Goal: Transaction & Acquisition: Purchase product/service

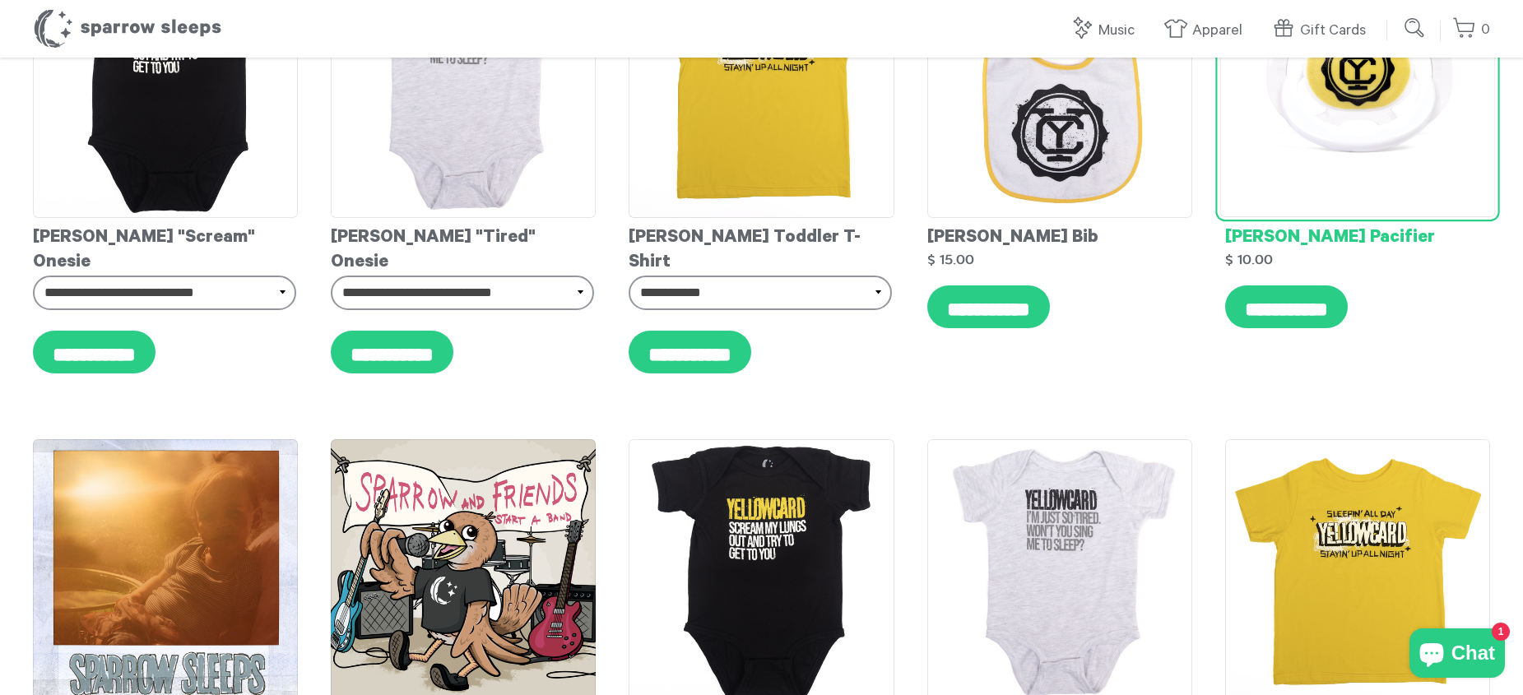
scroll to position [82, 0]
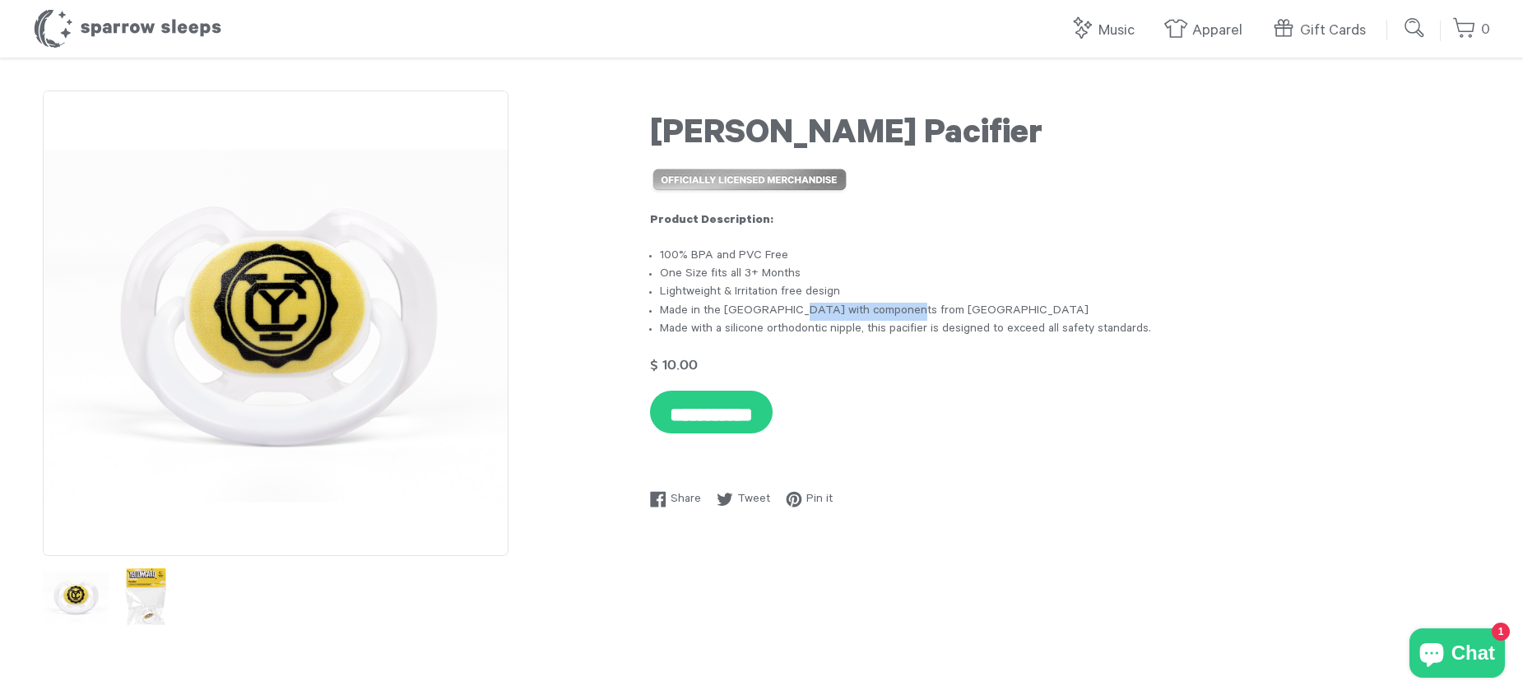
drag, startPoint x: 797, startPoint y: 308, endPoint x: 906, endPoint y: 306, distance: 109.5
click at [906, 306] on li "Made in the USA with components from Germany" at bounding box center [1070, 312] width 820 height 18
click at [746, 326] on li "Made with a silicone orthodontic nipple, this pacifier is designed to exceed al…" at bounding box center [1070, 330] width 820 height 18
click at [138, 602] on img at bounding box center [145, 597] width 72 height 72
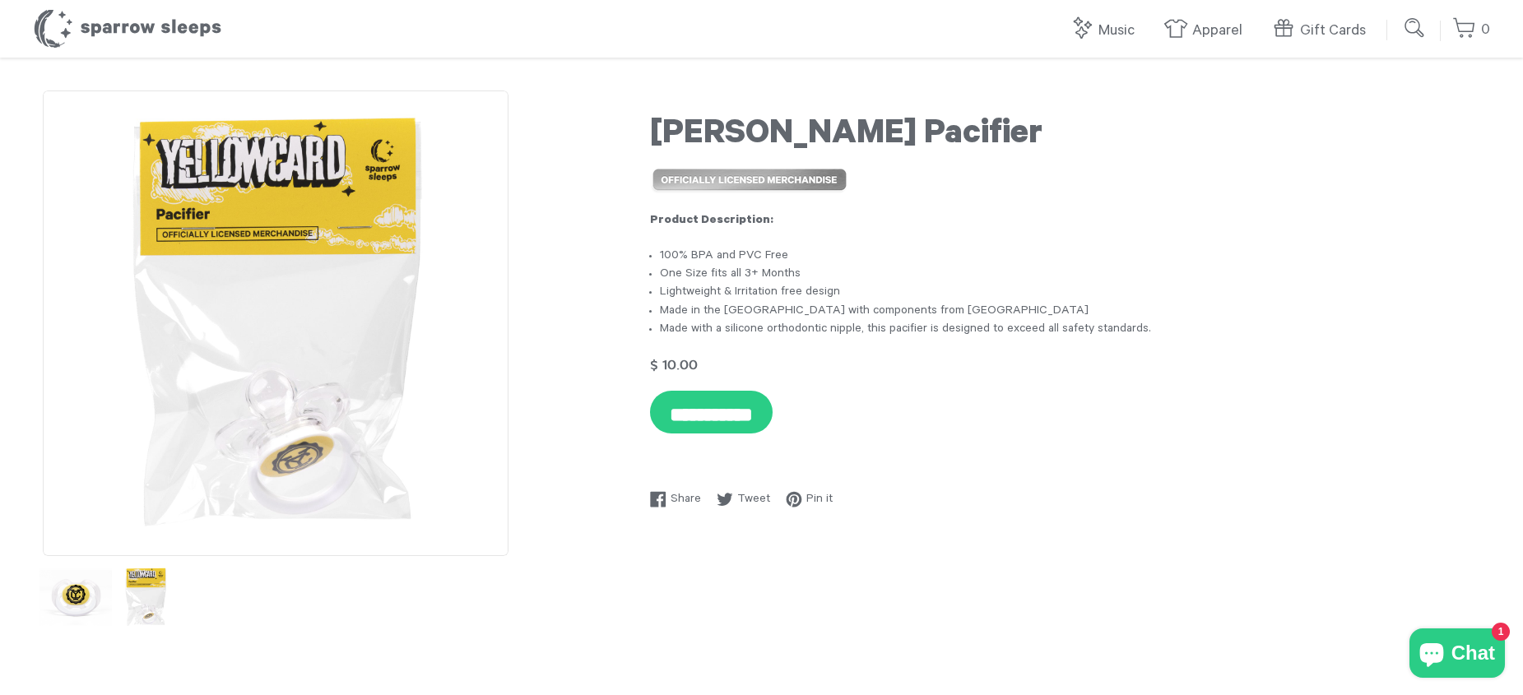
click at [77, 600] on img at bounding box center [76, 597] width 72 height 72
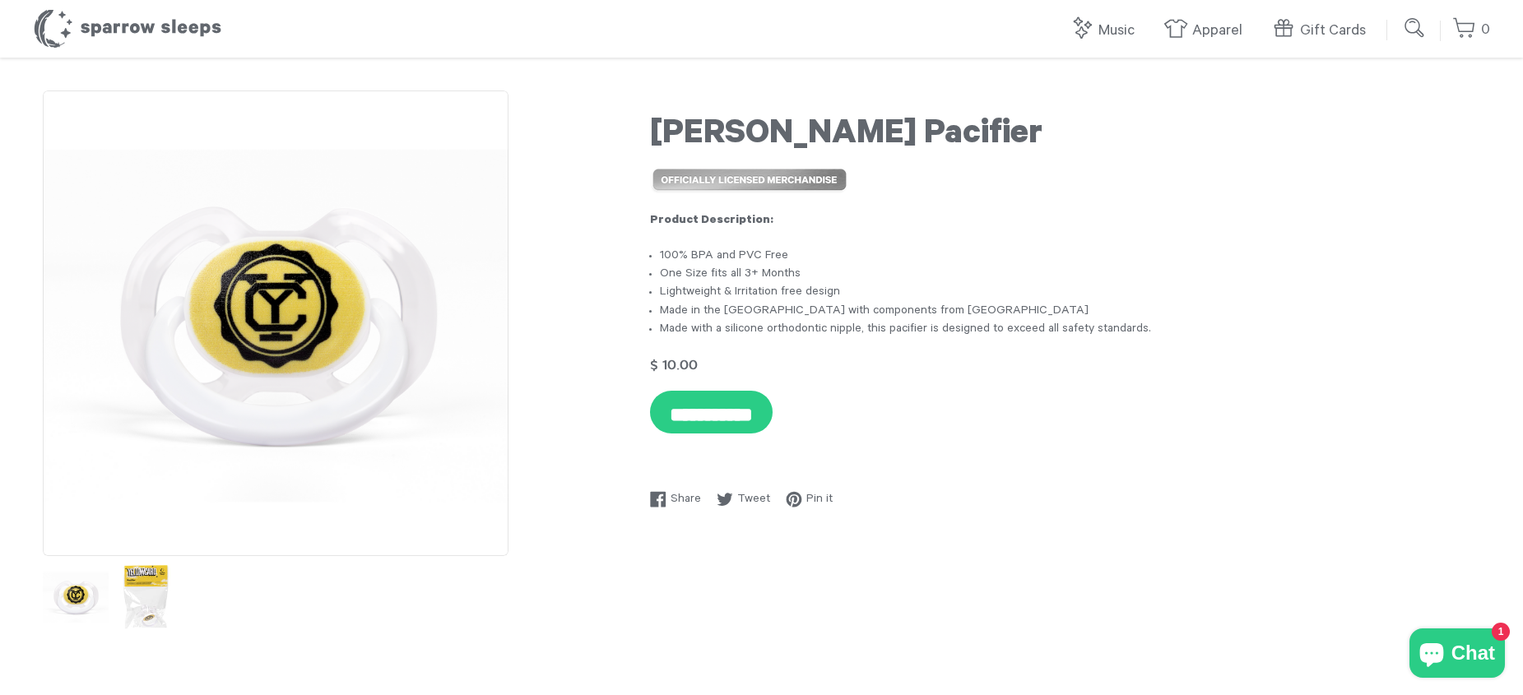
click at [151, 603] on img at bounding box center [145, 597] width 72 height 72
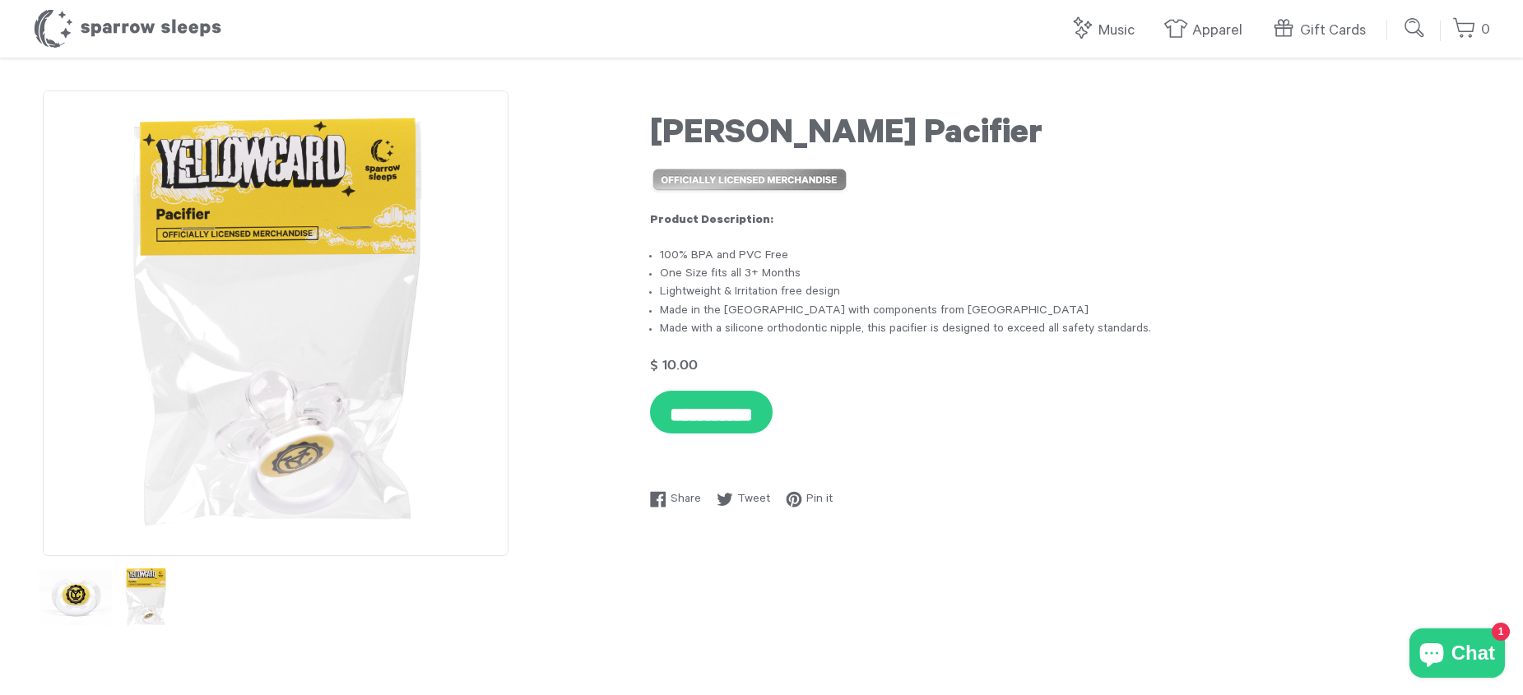
click at [81, 588] on img at bounding box center [76, 597] width 72 height 72
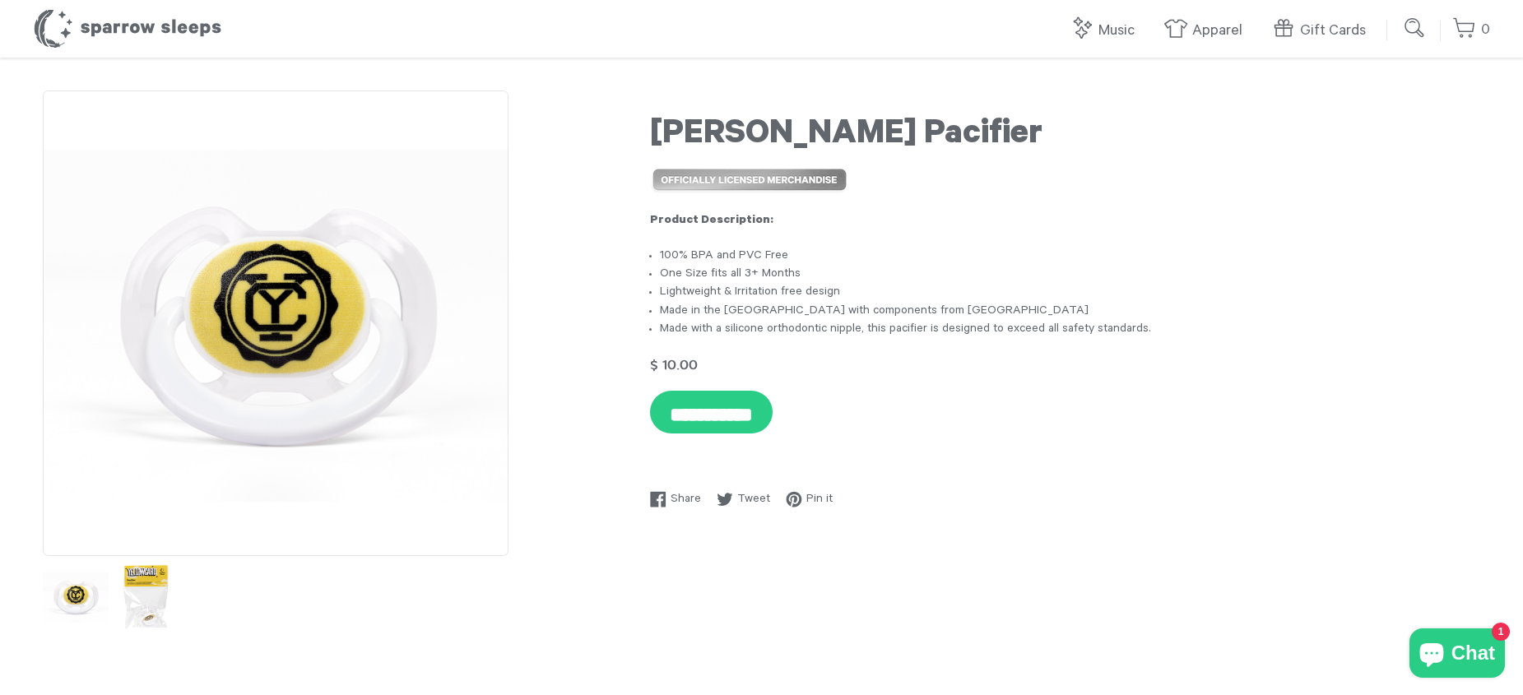
click at [150, 597] on img at bounding box center [145, 597] width 72 height 72
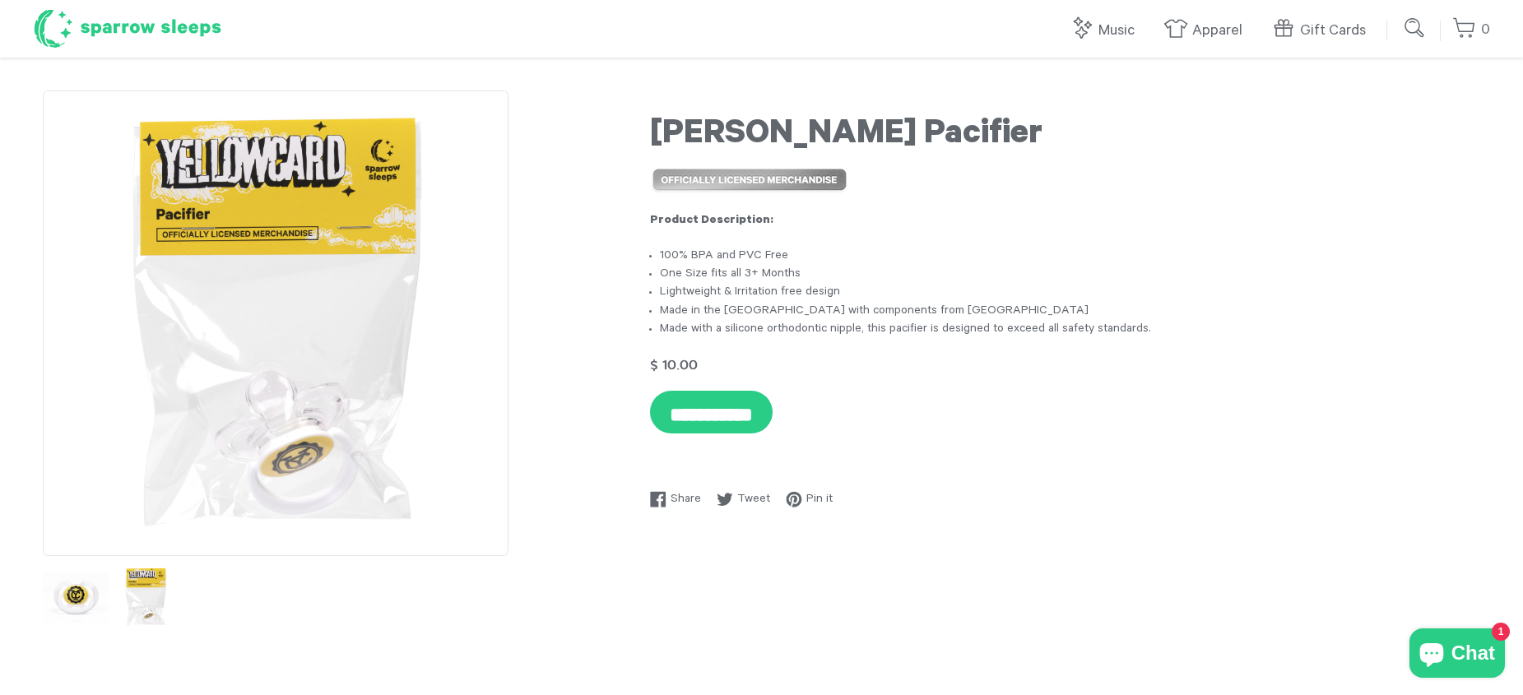
drag, startPoint x: 205, startPoint y: 30, endPoint x: 217, endPoint y: 25, distance: 13.3
click at [205, 30] on h1 "Sparrow Sleeps" at bounding box center [127, 28] width 189 height 41
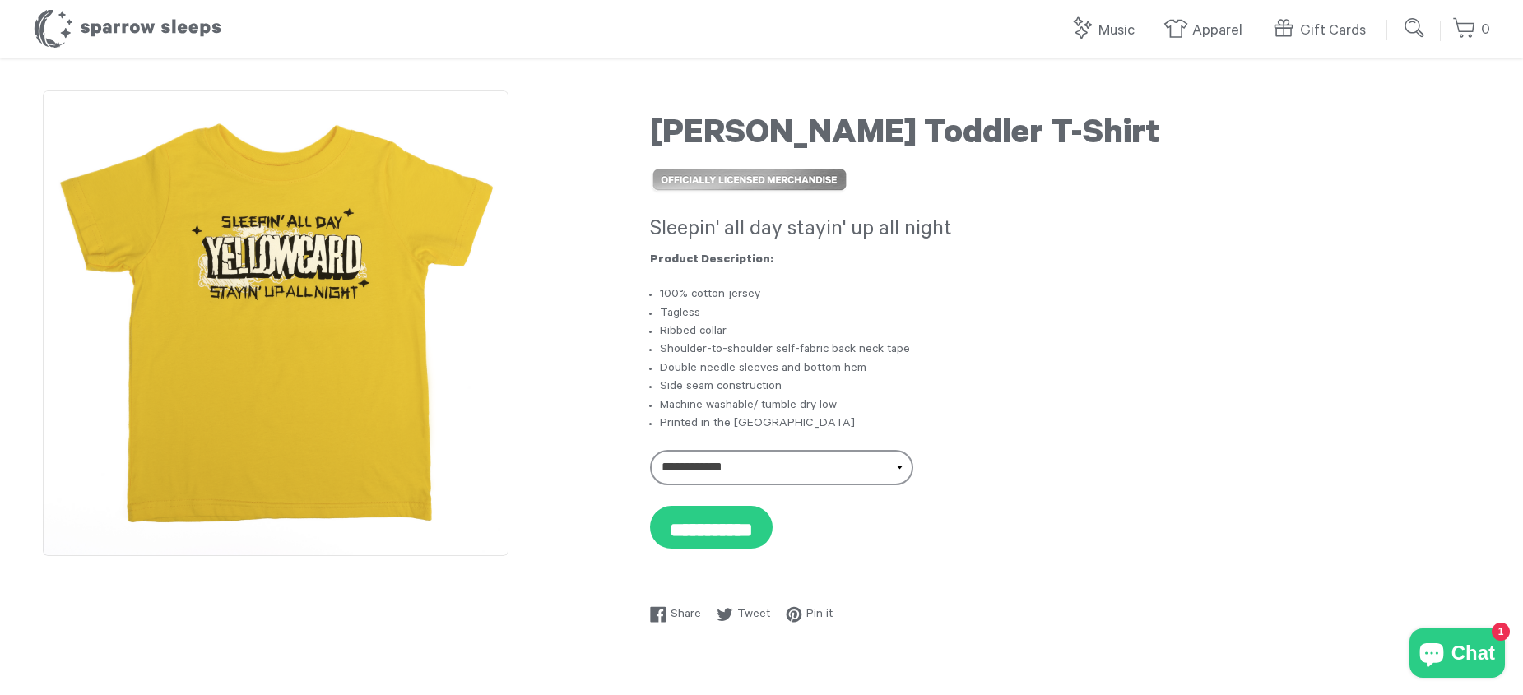
click at [1384, 147] on h1 "Yellowcard Toddler T-Shirt" at bounding box center [1065, 136] width 830 height 41
click at [769, 478] on select "**********" at bounding box center [781, 467] width 263 height 35
click at [1192, 481] on div "**********" at bounding box center [1065, 477] width 830 height 55
click at [1438, 238] on h3 "Sleepin' all day stayin' up all night" at bounding box center [1065, 231] width 830 height 28
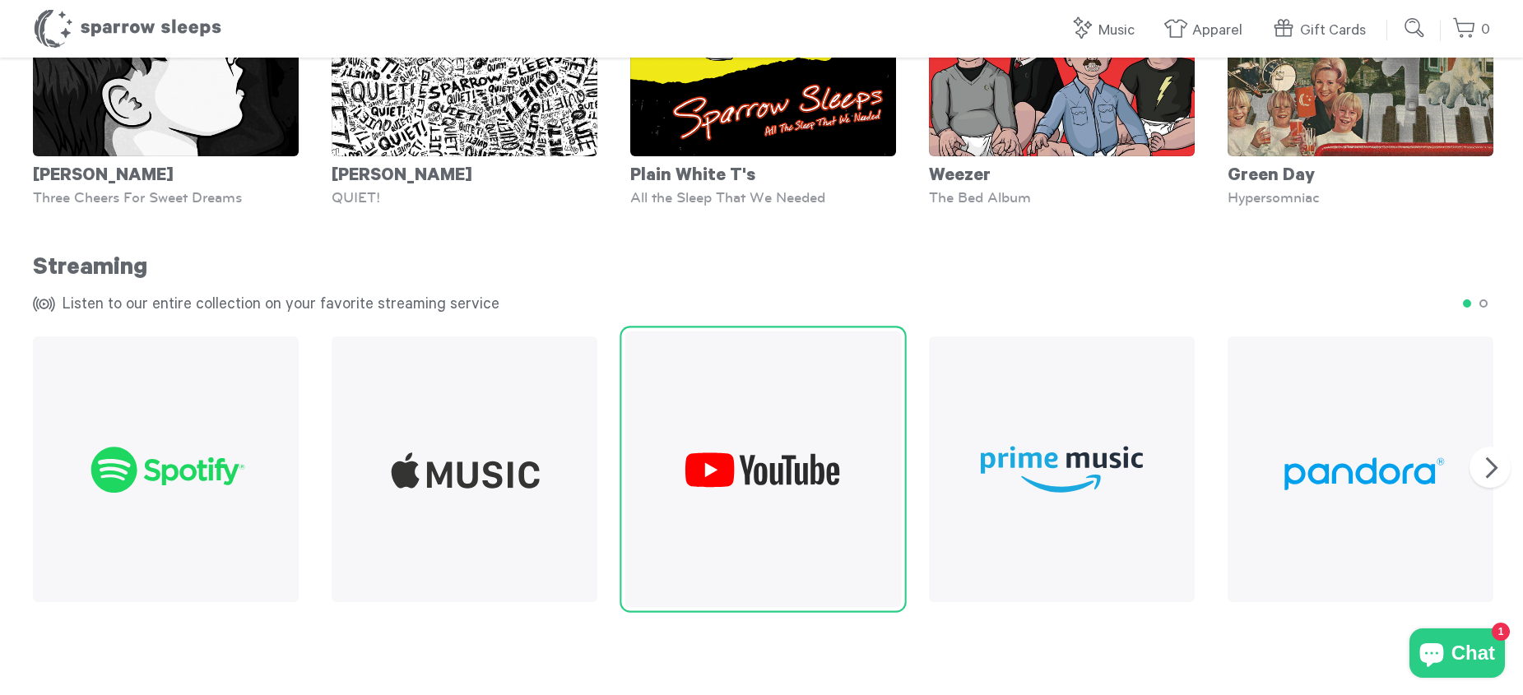
scroll to position [1564, 0]
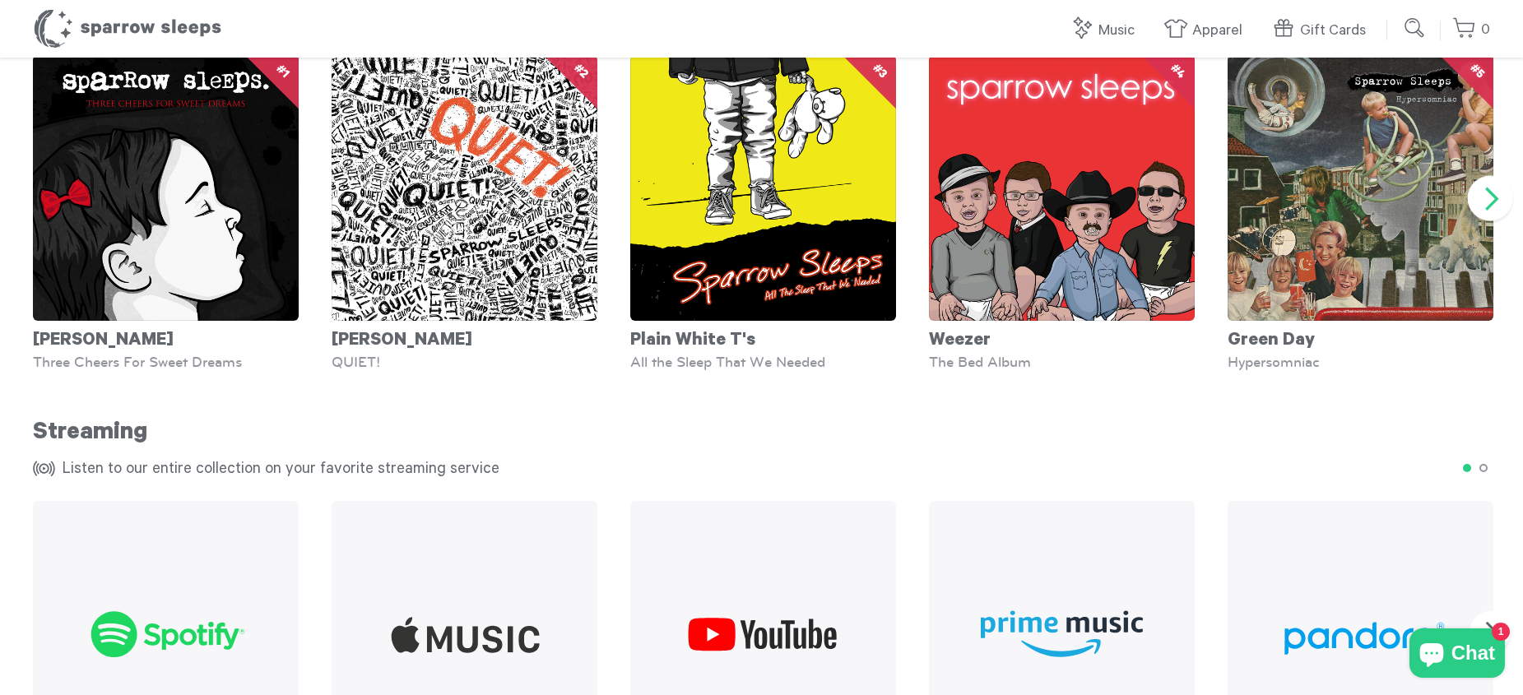
click at [1501, 202] on button "Next" at bounding box center [1490, 197] width 45 height 45
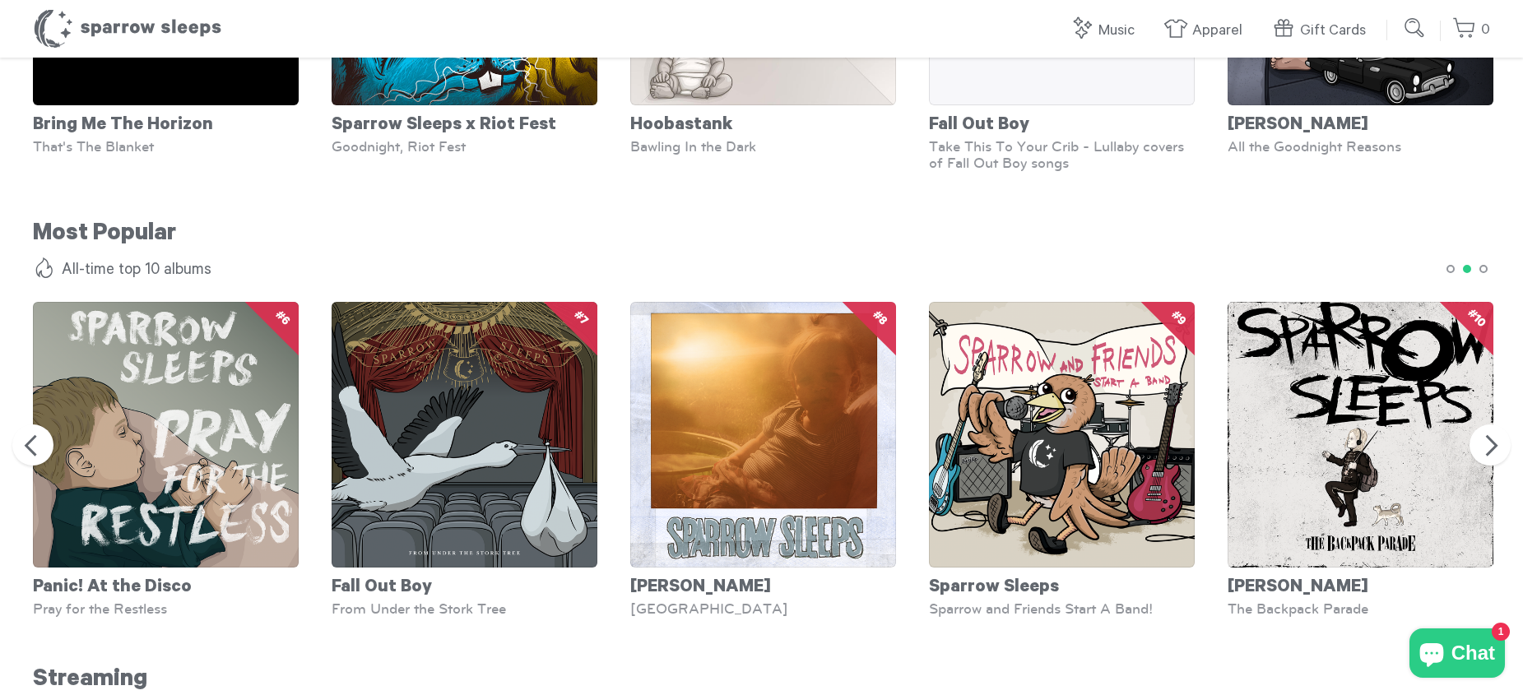
scroll to position [1399, 0]
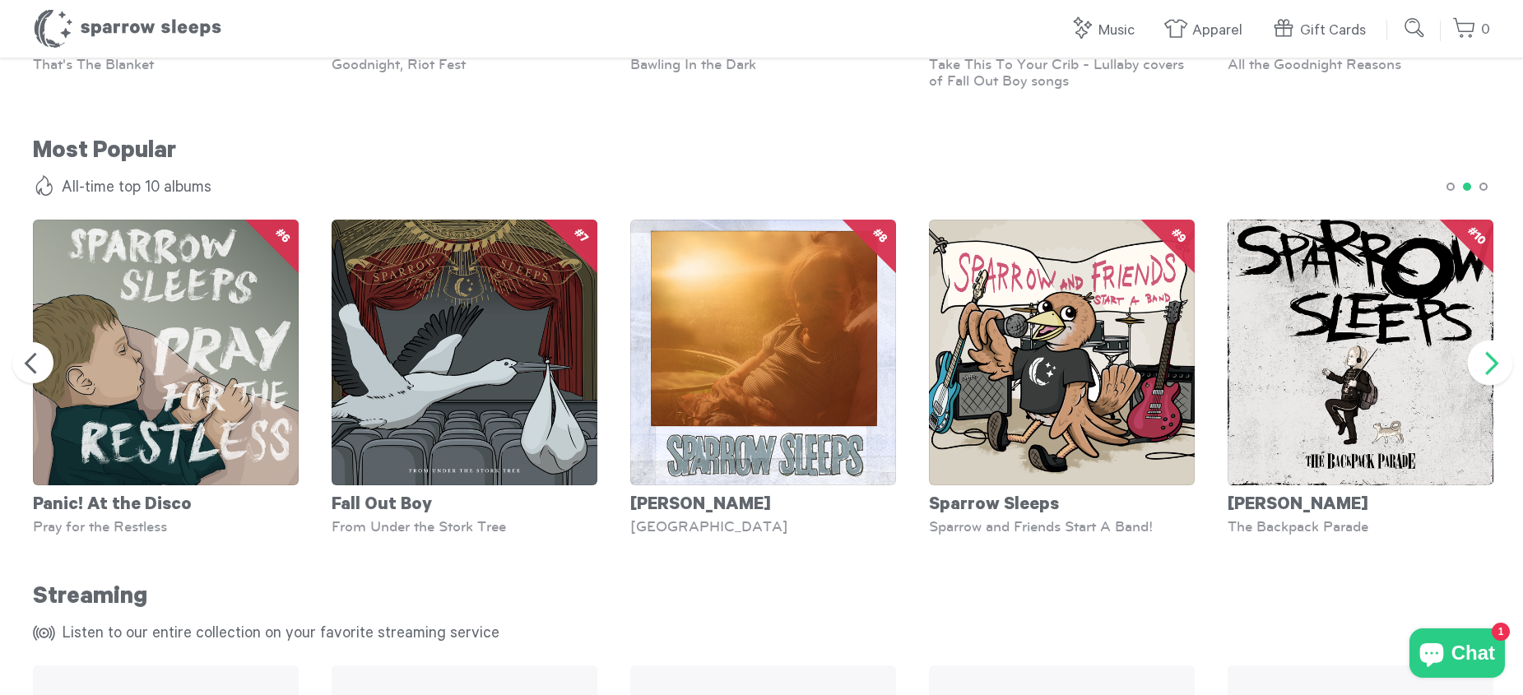
click at [1496, 368] on button "Next" at bounding box center [1490, 362] width 45 height 45
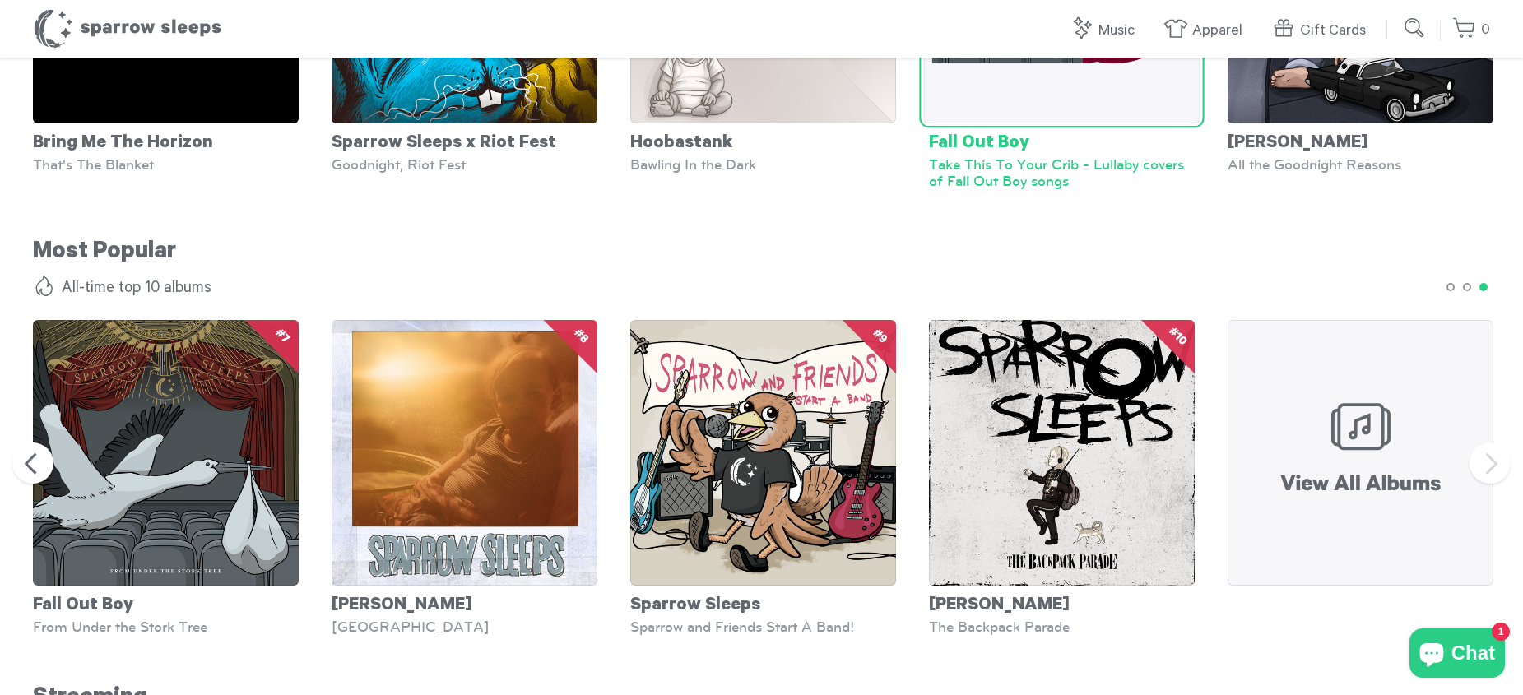
scroll to position [723, 0]
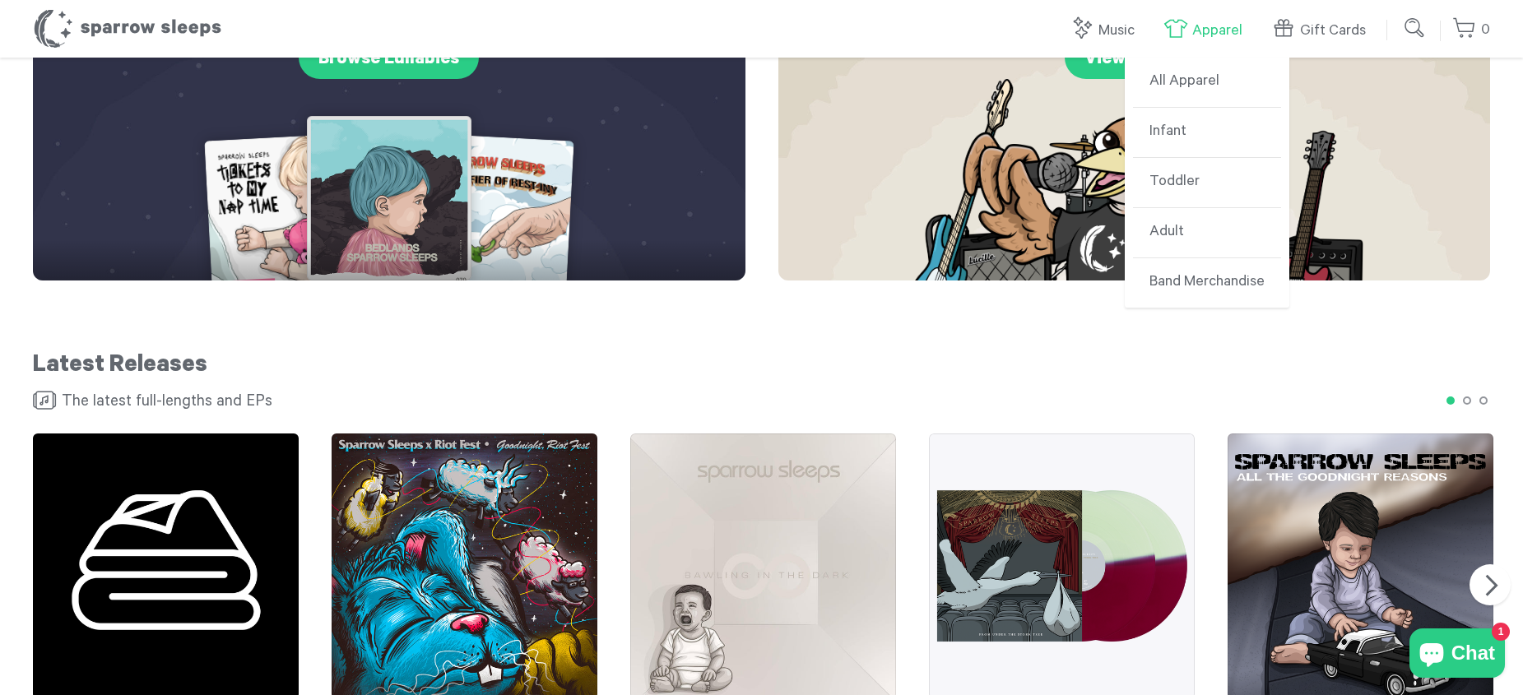
click at [1230, 20] on link "Apparel" at bounding box center [1207, 30] width 87 height 35
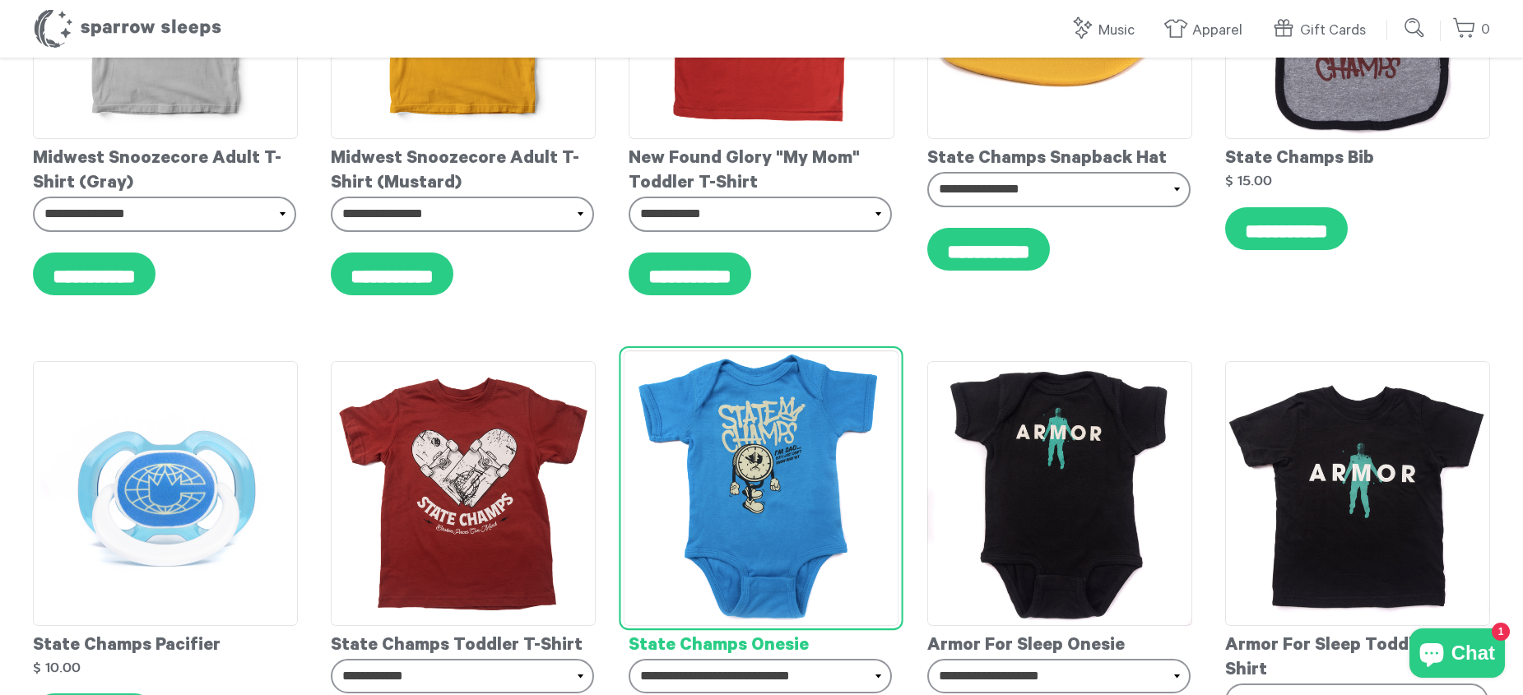
scroll to position [7160, 0]
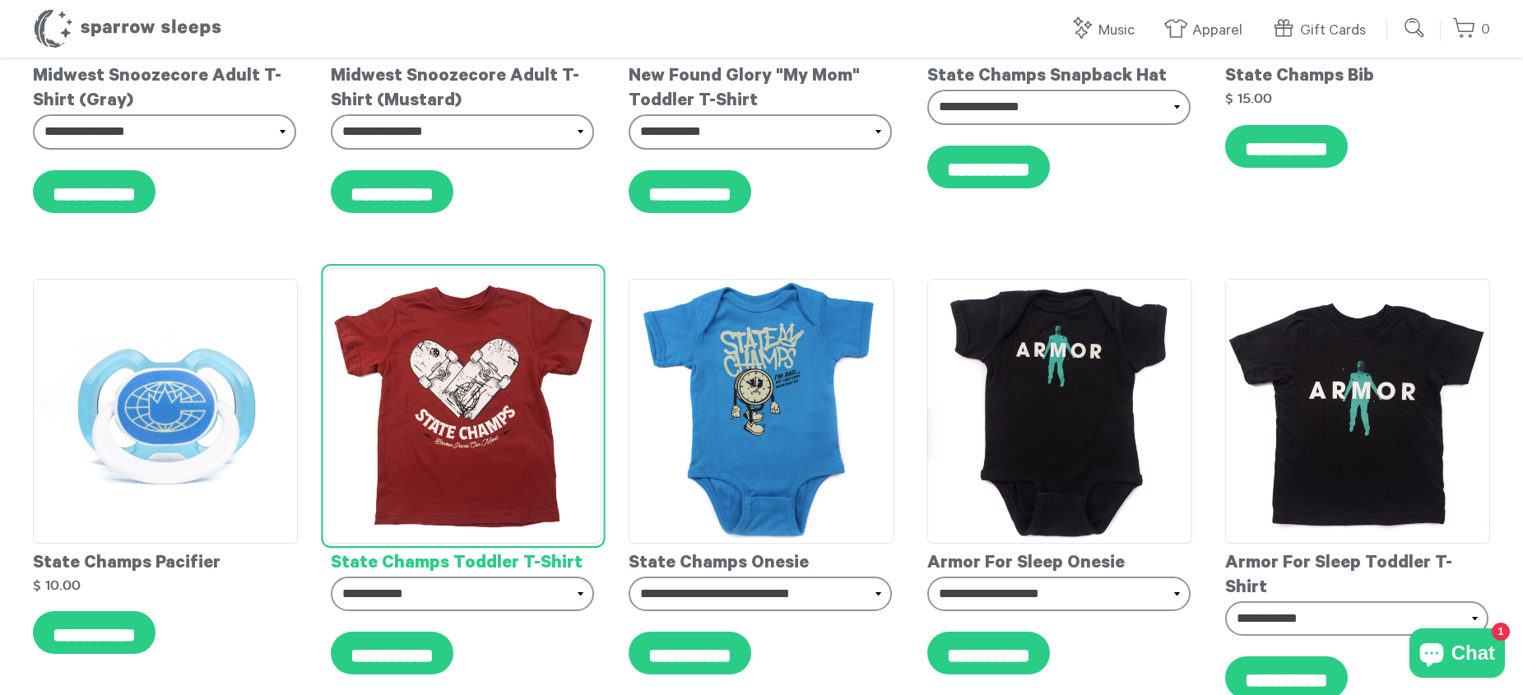
drag, startPoint x: 395, startPoint y: 397, endPoint x: 574, endPoint y: 400, distance: 178.6
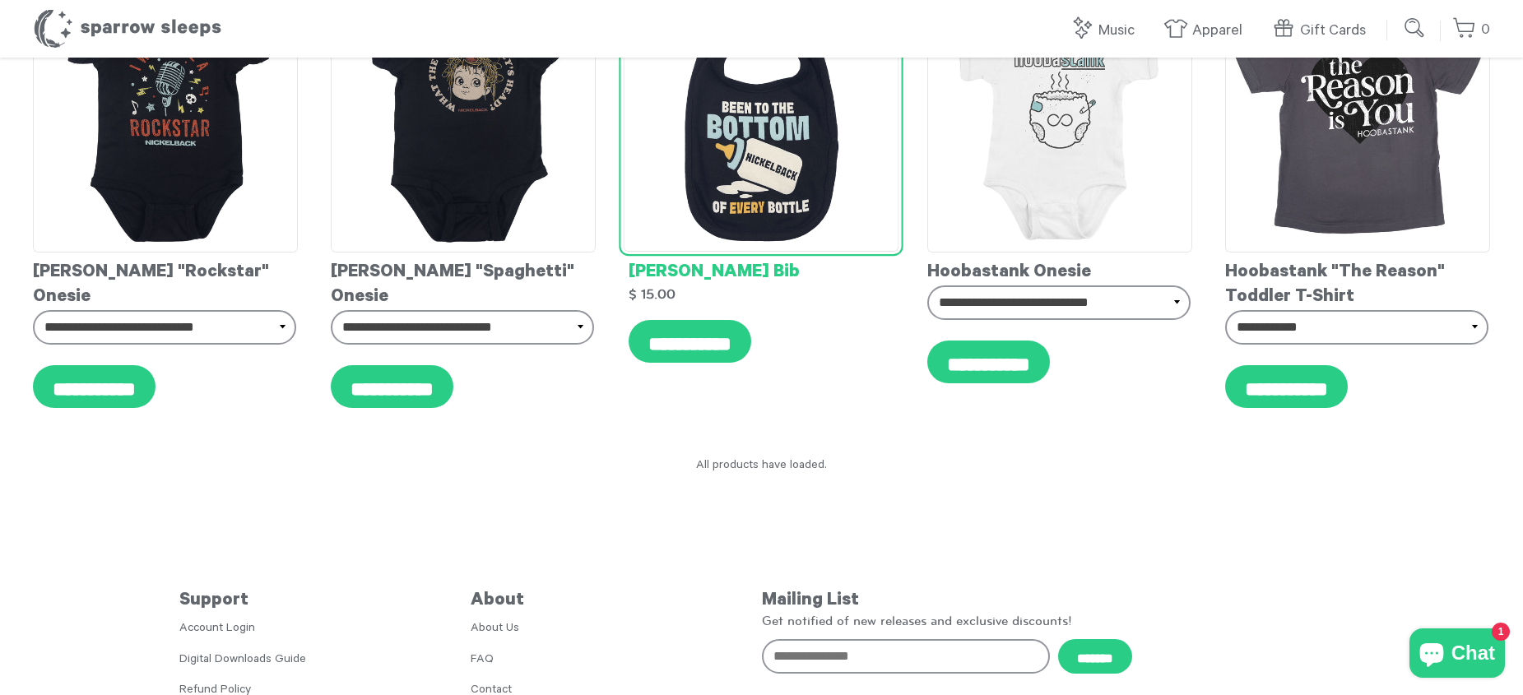
scroll to position [12015, 0]
